Goal: Transaction & Acquisition: Obtain resource

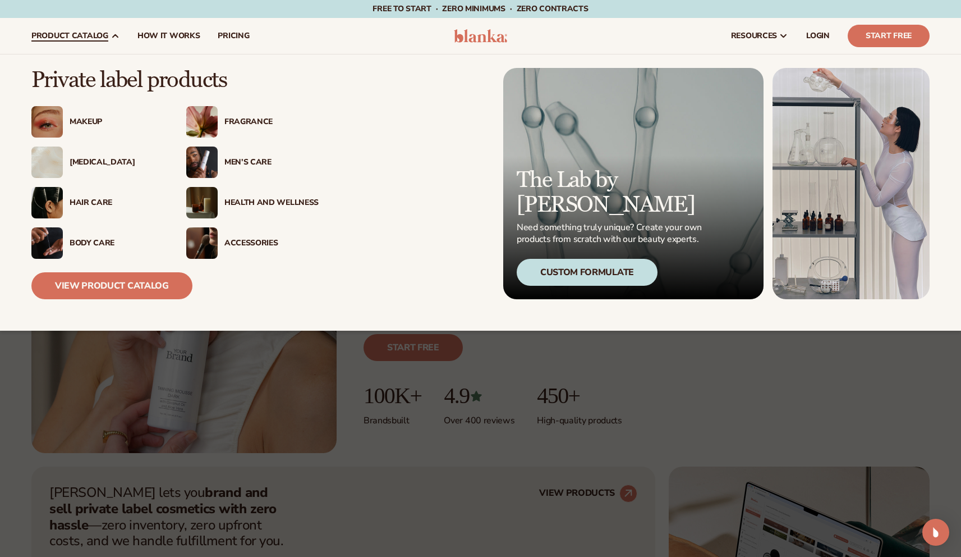
click at [103, 36] on span "product catalog" at bounding box center [69, 35] width 77 height 9
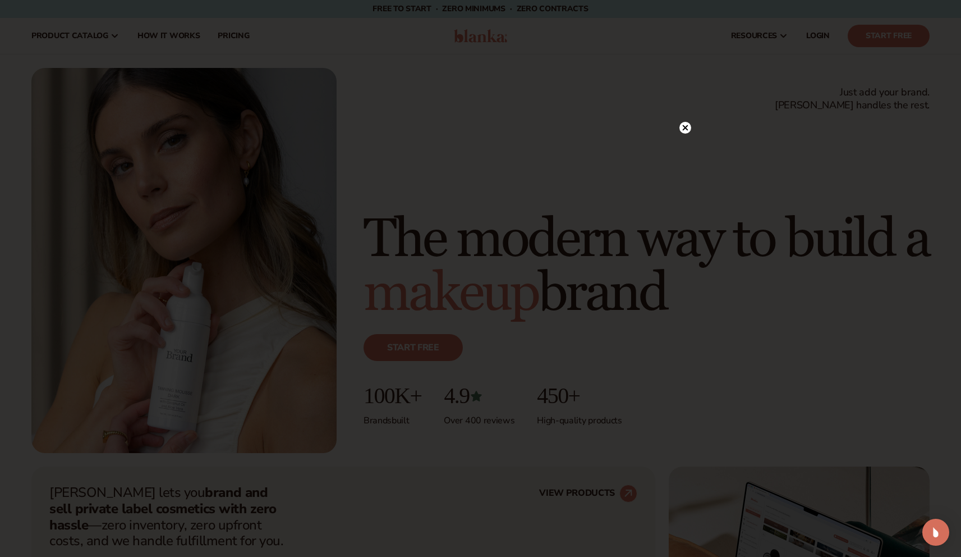
click at [691, 128] on div at bounding box center [480, 278] width 961 height 557
click at [688, 128] on circle at bounding box center [686, 128] width 12 height 12
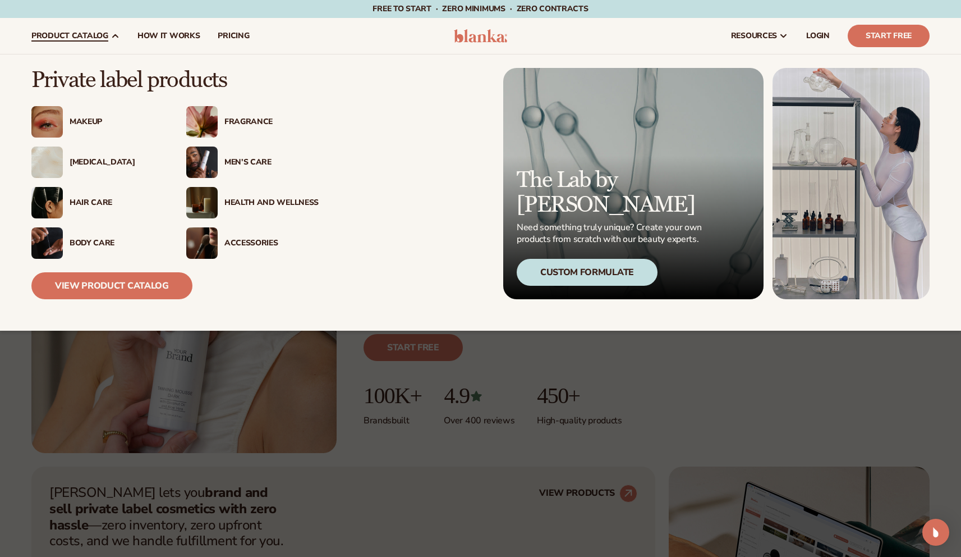
click at [114, 304] on div "Private label products Makeup" at bounding box center [480, 192] width 898 height 276
click at [116, 295] on link "View Product Catalog" at bounding box center [111, 285] width 161 height 27
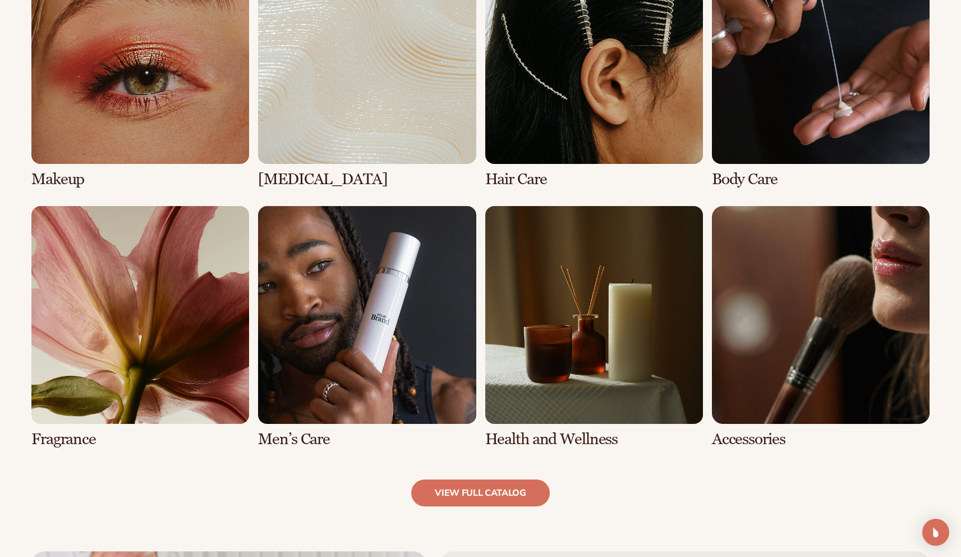
scroll to position [907, 0]
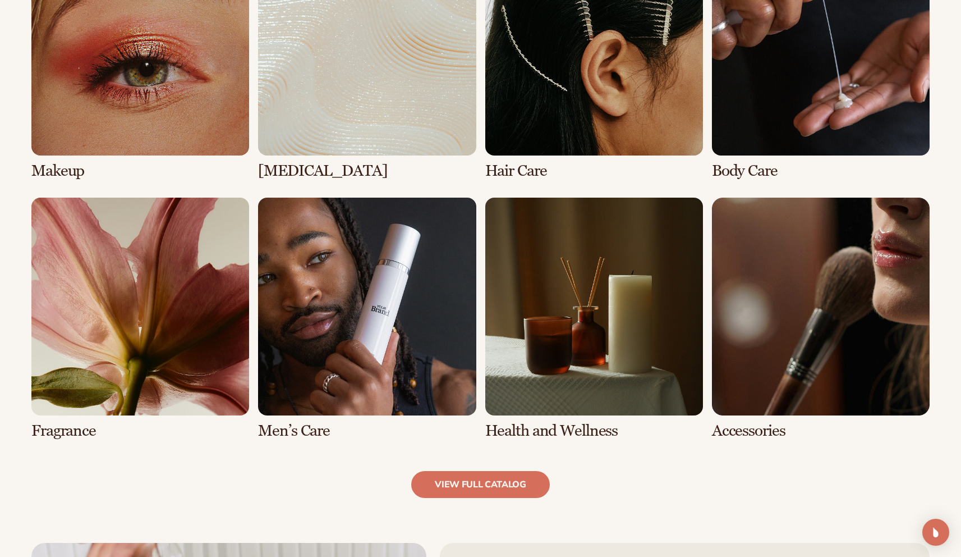
click at [345, 126] on link "2 / 8" at bounding box center [367, 59] width 218 height 242
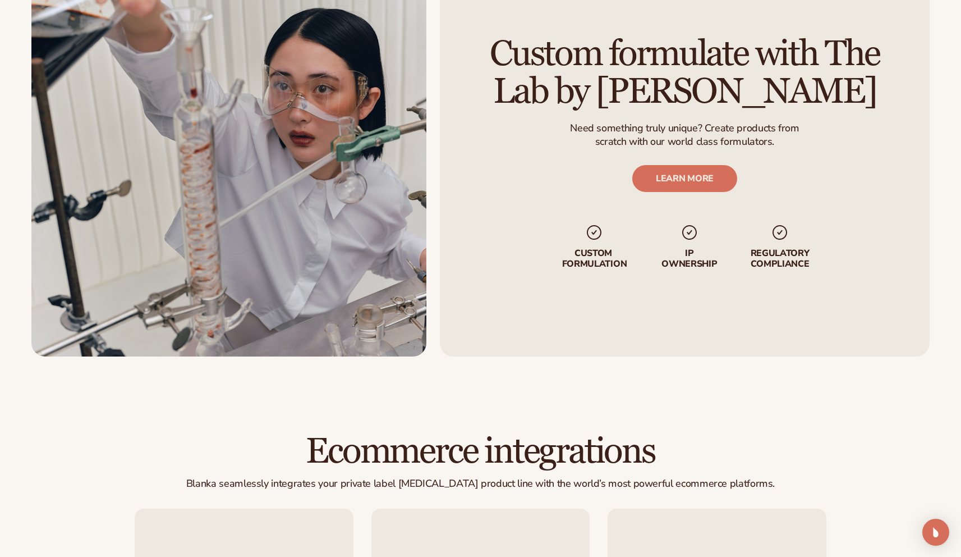
scroll to position [1519, 0]
